Goal: Information Seeking & Learning: Find specific fact

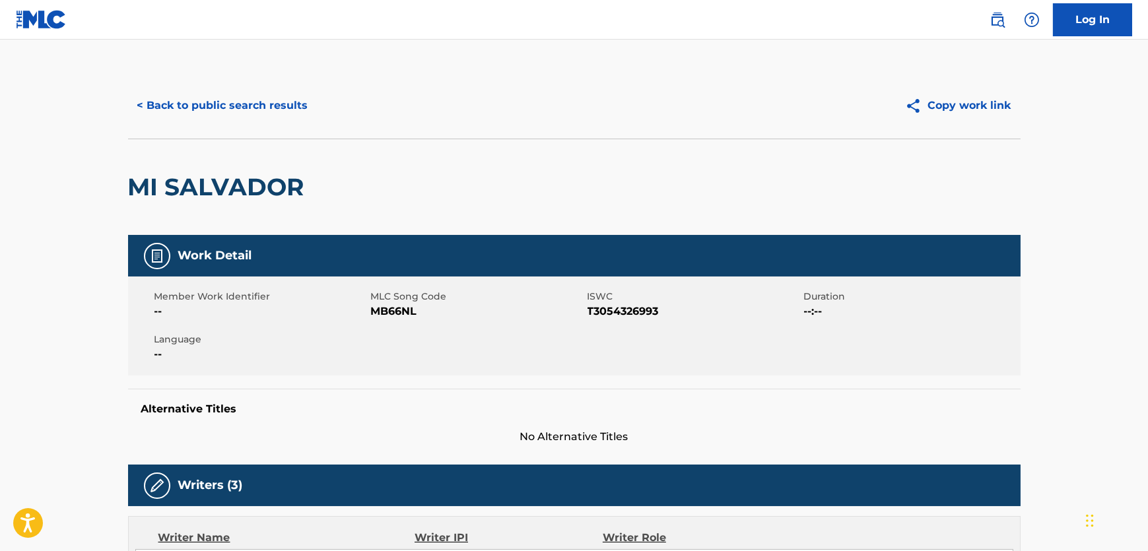
click at [302, 92] on button "< Back to public search results" at bounding box center [223, 105] width 190 height 33
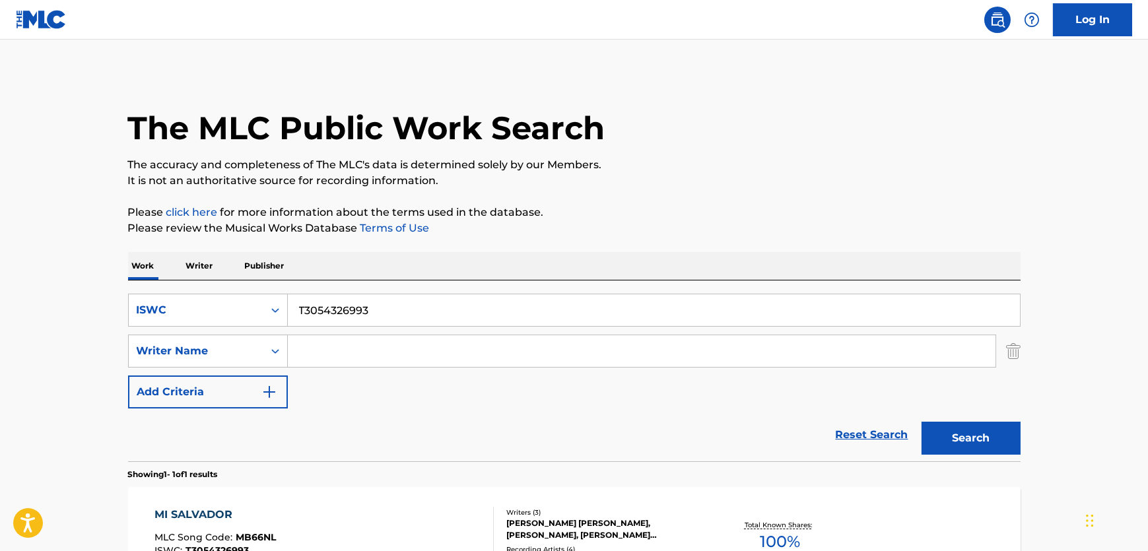
scroll to position [91, 0]
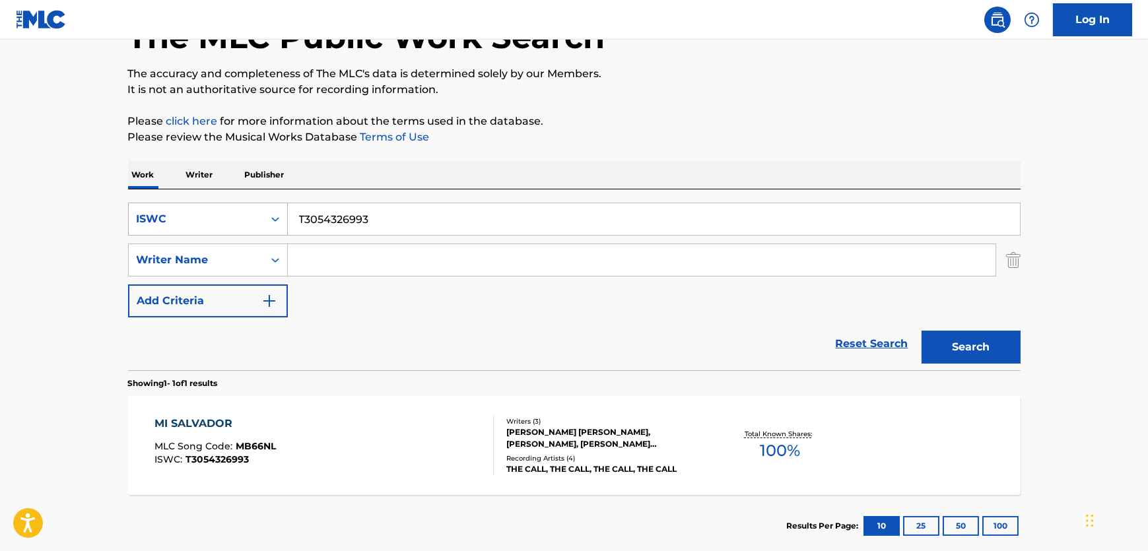
drag, startPoint x: 399, startPoint y: 213, endPoint x: 147, endPoint y: 214, distance: 251.6
click at [147, 214] on div "SearchWithCriteria00b31247-a5e9-4742-b5da-4354cbdf814e ISWC T3054326993" at bounding box center [574, 219] width 893 height 33
click at [156, 217] on div "ISWC" at bounding box center [196, 219] width 119 height 16
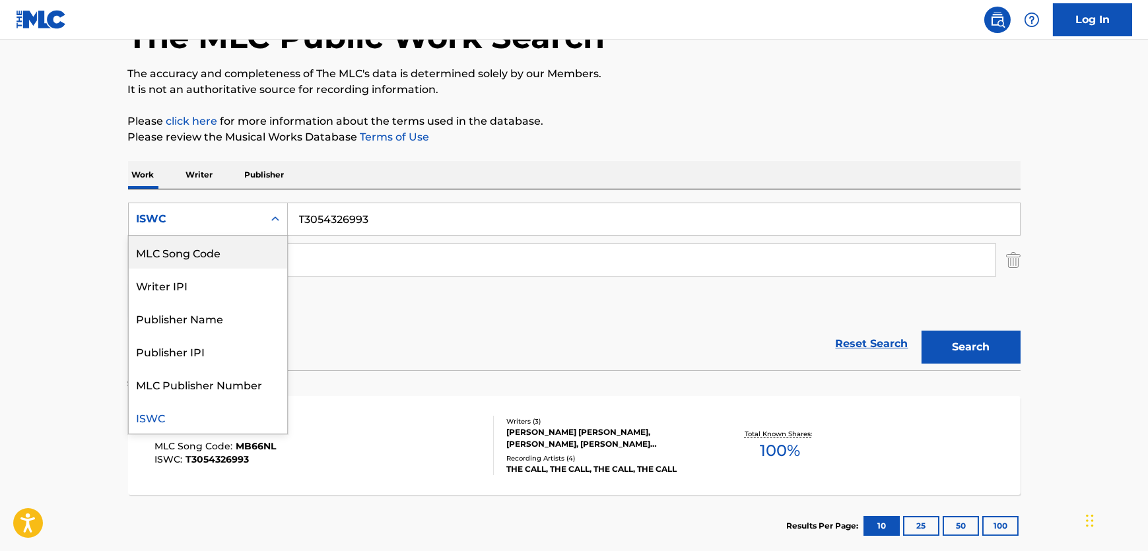
scroll to position [0, 0]
click at [203, 245] on div "Work Title" at bounding box center [208, 252] width 158 height 33
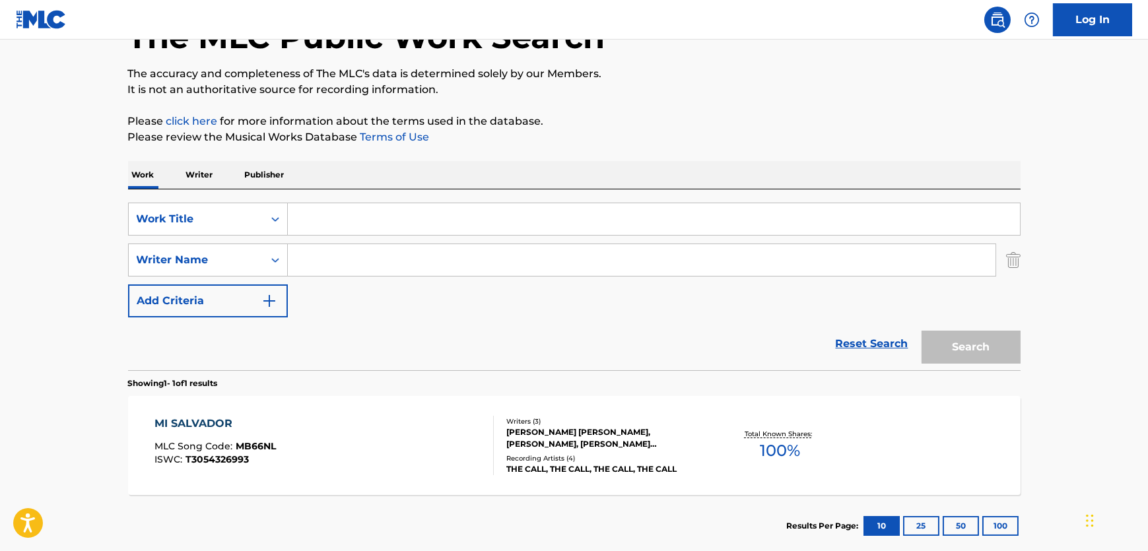
click at [405, 231] on input "Search Form" at bounding box center [654, 219] width 732 height 32
paste input "[DEMOGRAPHIC_DATA] Is Plesierig"
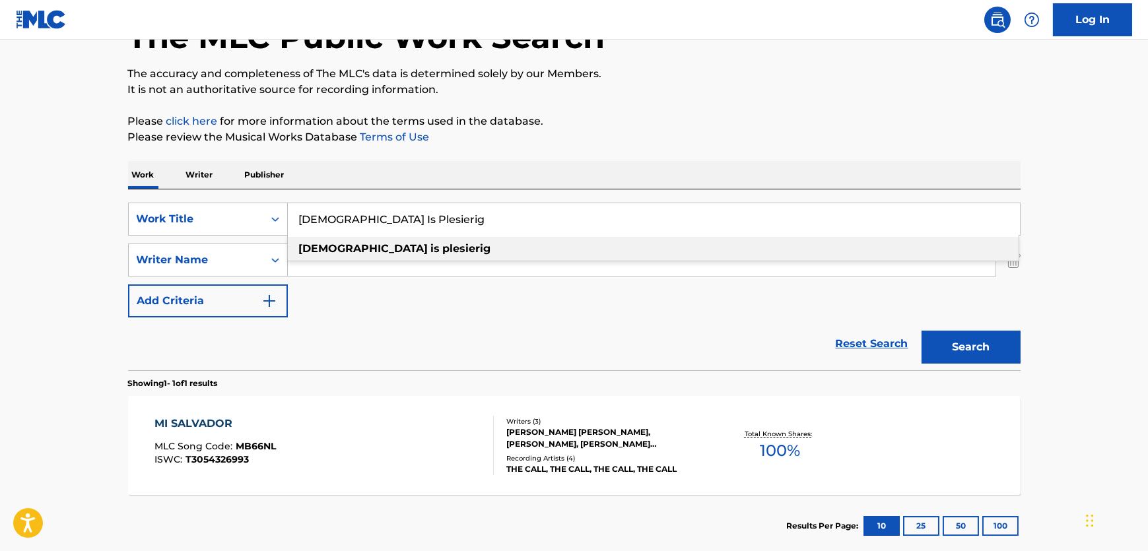
type input "[DEMOGRAPHIC_DATA] Is Plesierig"
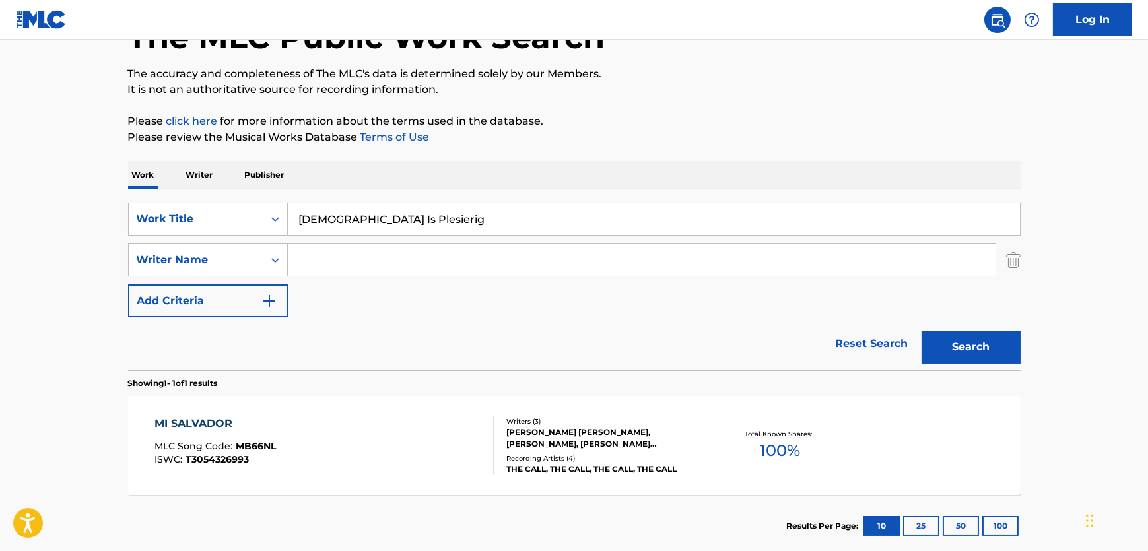
click at [584, 248] on input "Search Form" at bounding box center [642, 260] width 708 height 32
paste input "[PERSON_NAME]"
click at [989, 345] on button "Search" at bounding box center [971, 347] width 99 height 33
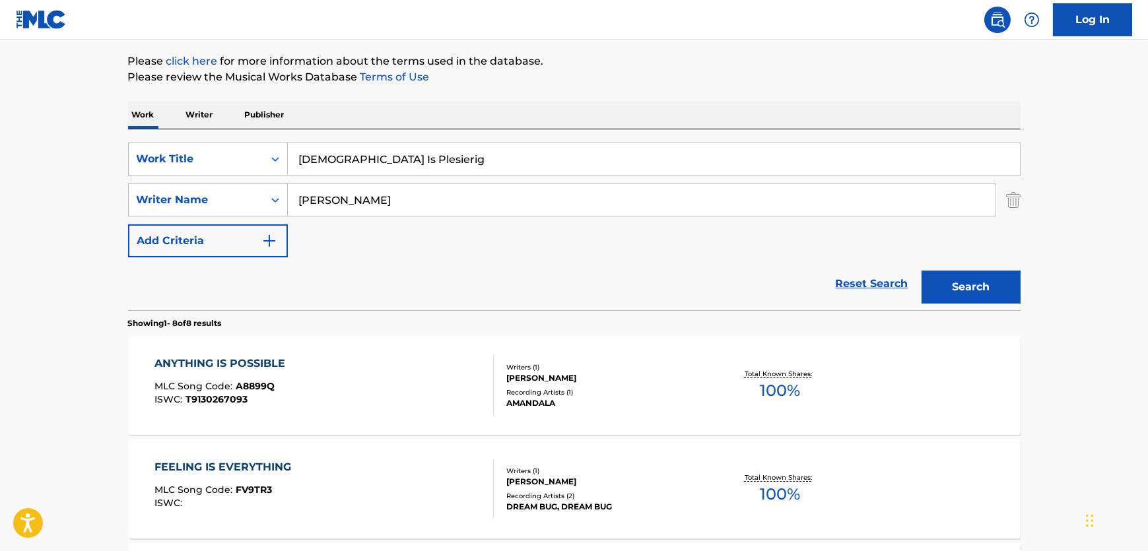
scroll to position [31, 0]
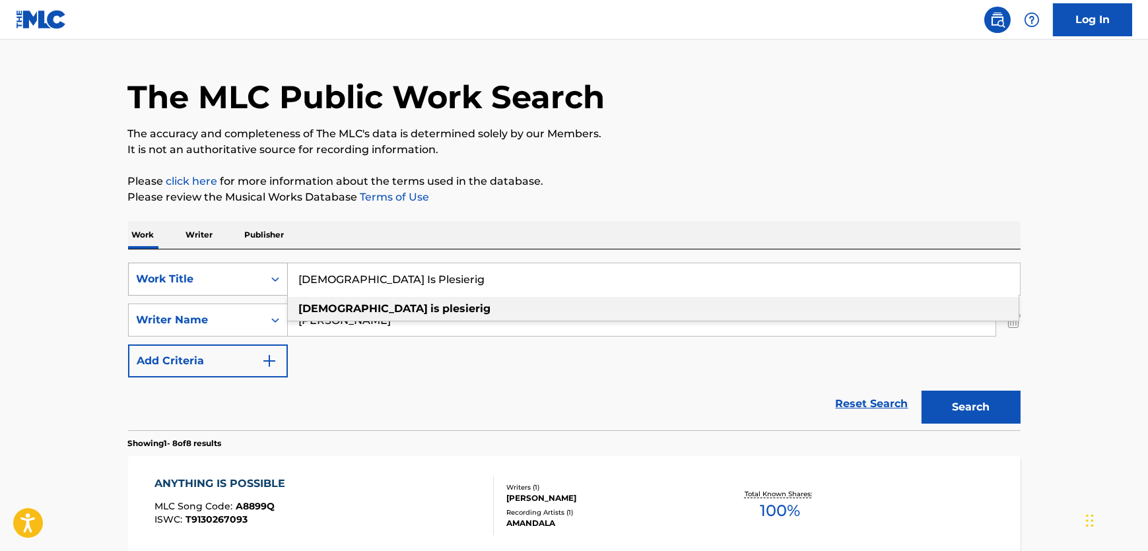
drag, startPoint x: 411, startPoint y: 282, endPoint x: 146, endPoint y: 263, distance: 266.2
click at [146, 263] on div "SearchWithCriteria237f3c32-f5cd-4d4d-9fbf-d90efeef29c6 Work Title [DEMOGRAPHIC_…" at bounding box center [574, 279] width 893 height 33
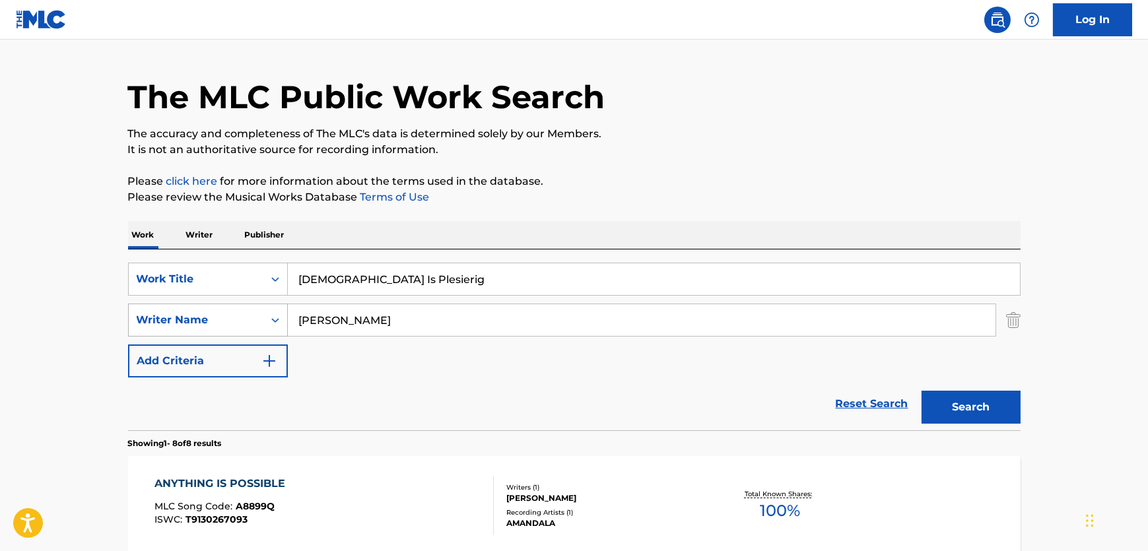
drag, startPoint x: 413, startPoint y: 326, endPoint x: 196, endPoint y: 326, distance: 216.6
click at [196, 326] on div "SearchWithCriteriab8434ff3-a01d-4b04-8919-da40a4938626 Writer Name [PERSON_NAME]" at bounding box center [574, 320] width 893 height 33
paste input "Gutsche"
type input "Gutsche"
click at [991, 422] on button "Search" at bounding box center [971, 407] width 99 height 33
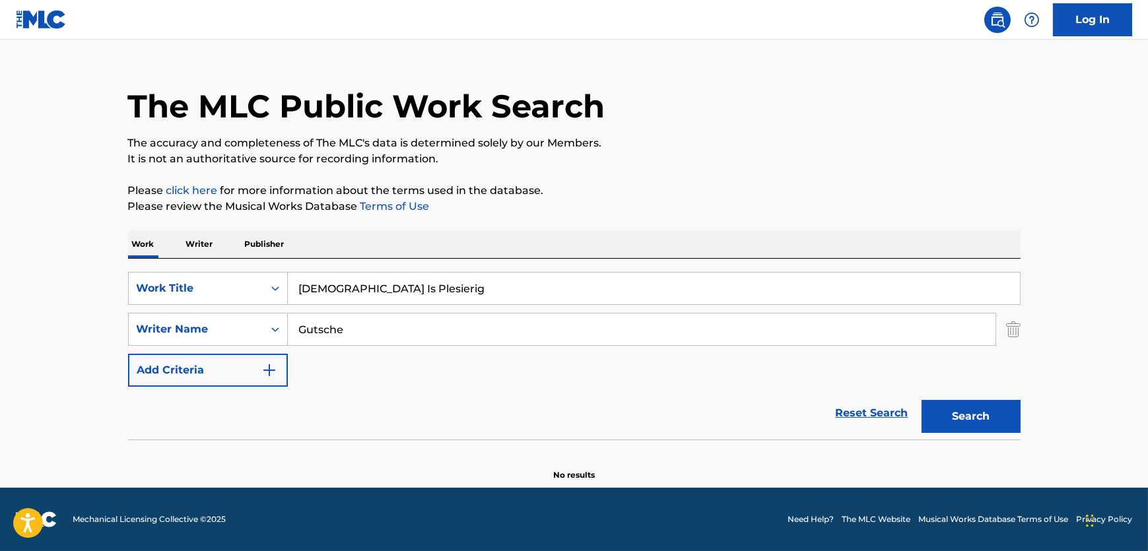
scroll to position [20, 0]
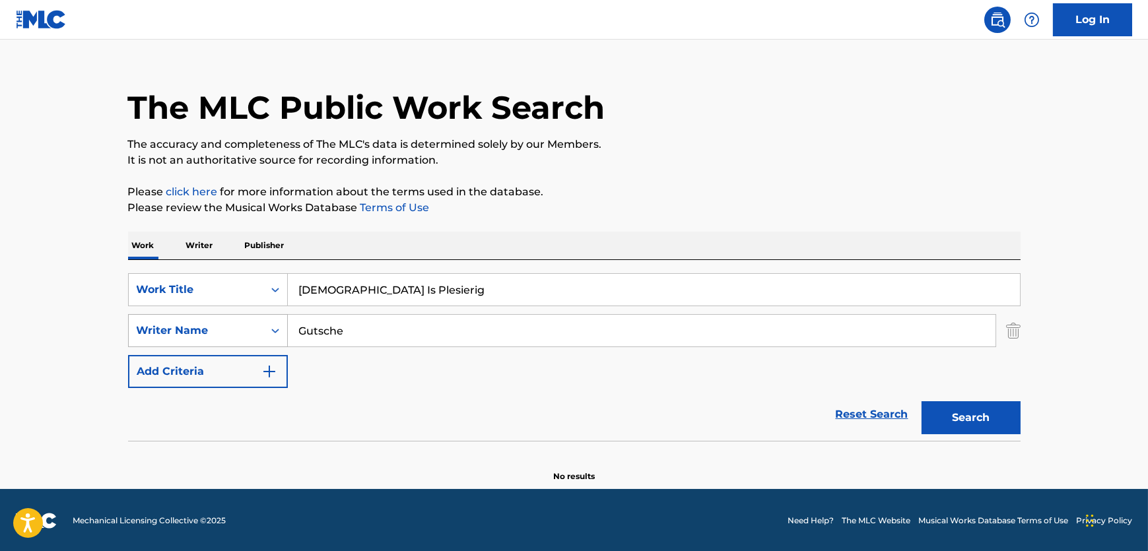
drag, startPoint x: 392, startPoint y: 328, endPoint x: 197, endPoint y: 330, distance: 195.5
click at [197, 330] on div "SearchWithCriteriab8434ff3-a01d-4b04-8919-da40a4938626 Writer Name [PERSON_NAME]" at bounding box center [574, 330] width 893 height 33
click at [922, 402] on button "Search" at bounding box center [971, 418] width 99 height 33
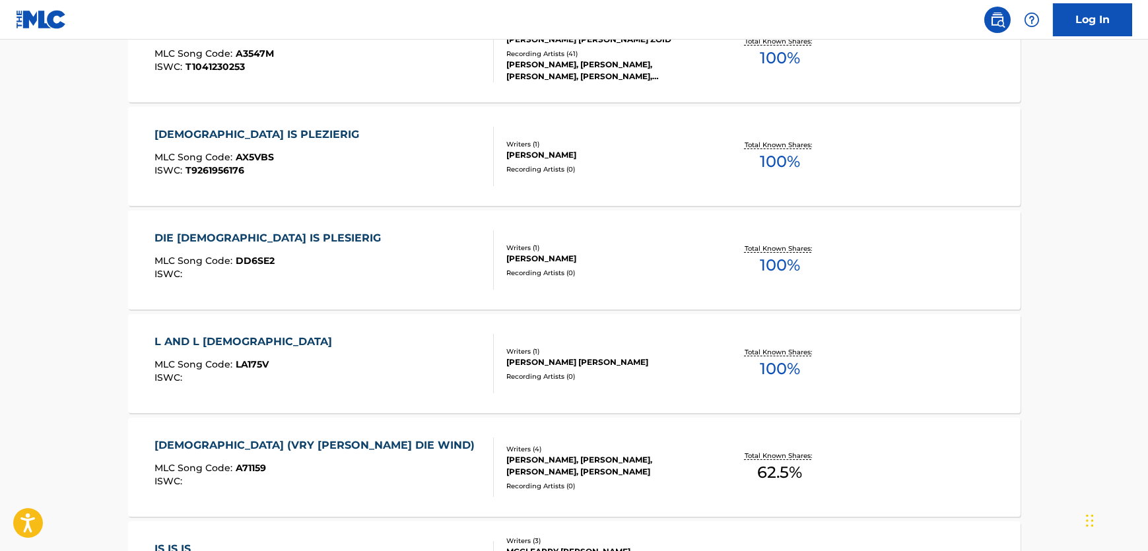
scroll to position [64, 0]
